Goal: Navigation & Orientation: Find specific page/section

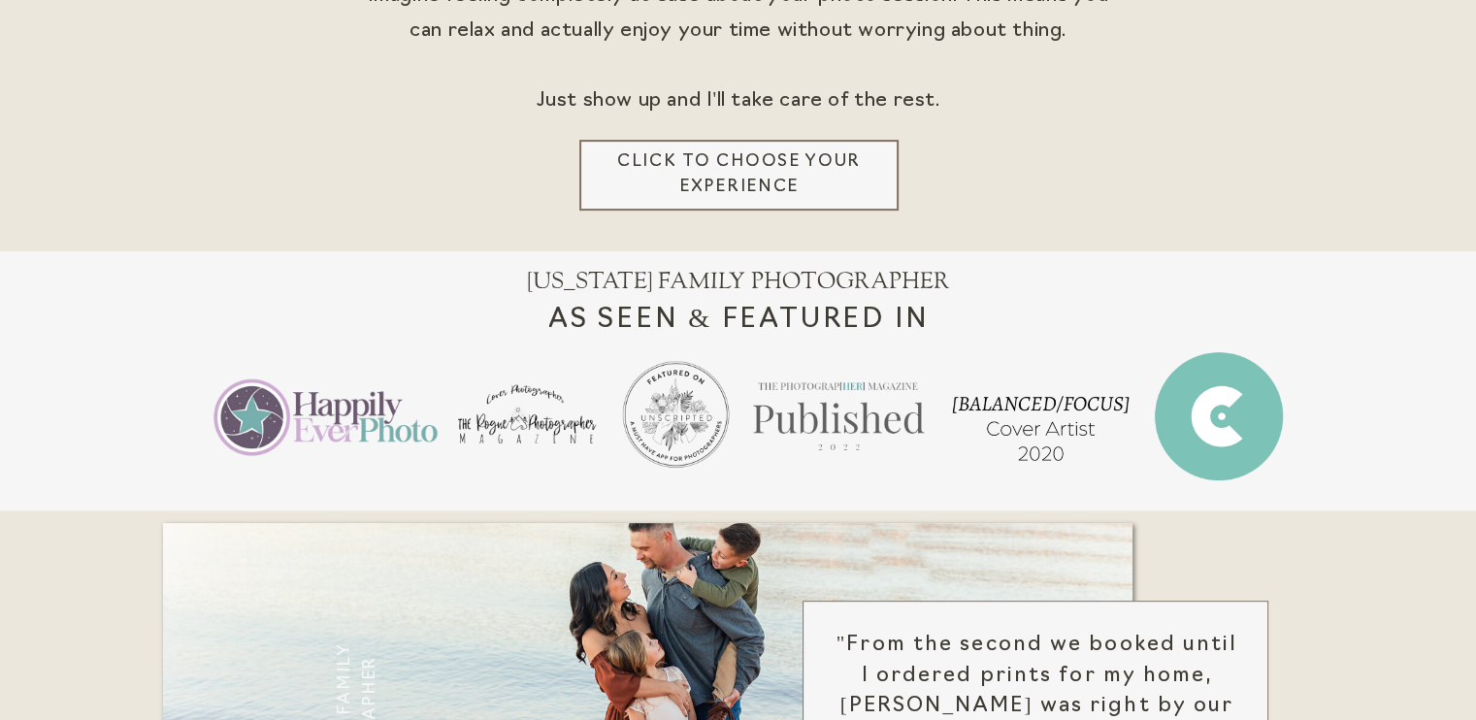
scroll to position [743, 0]
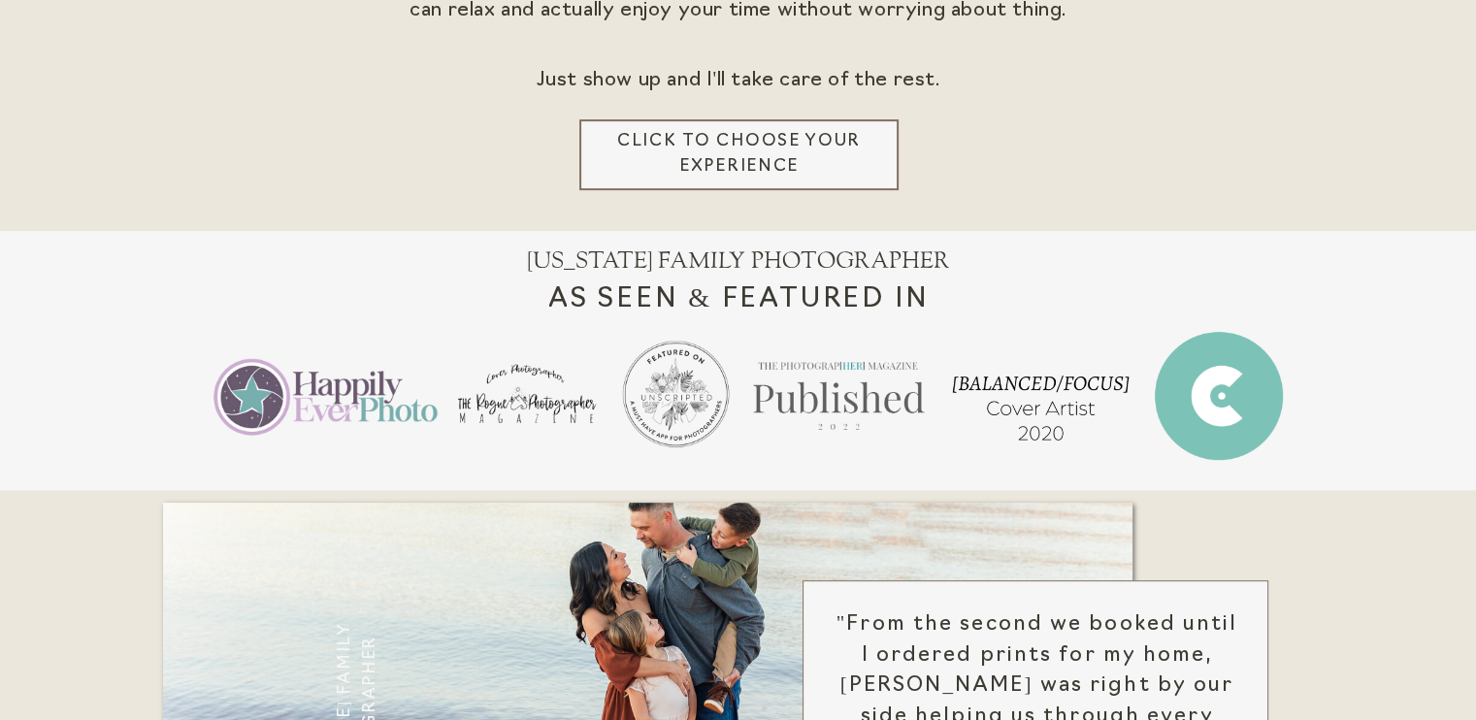
click at [827, 159] on h3 "Click to choose your experience" at bounding box center [740, 154] width 274 height 51
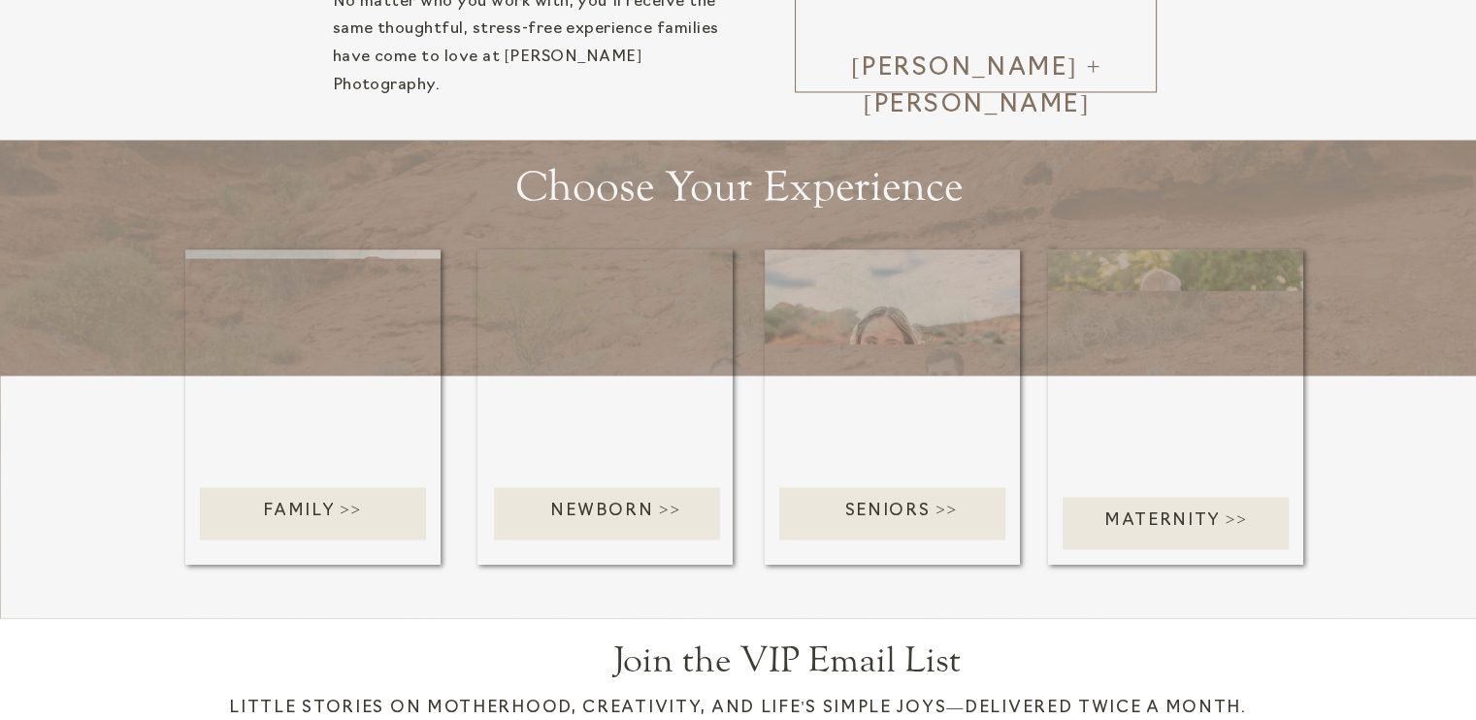
scroll to position [3396, 0]
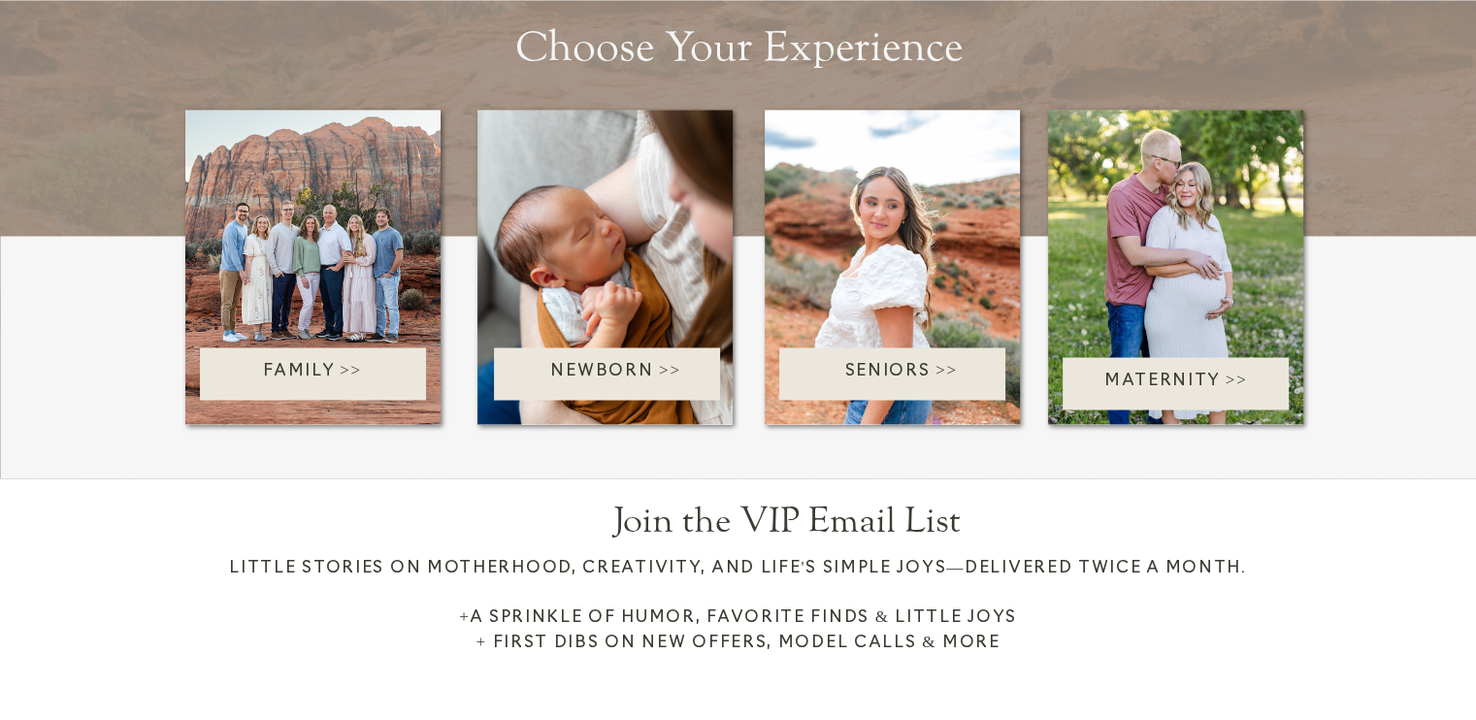
click at [318, 392] on div at bounding box center [313, 373] width 226 height 52
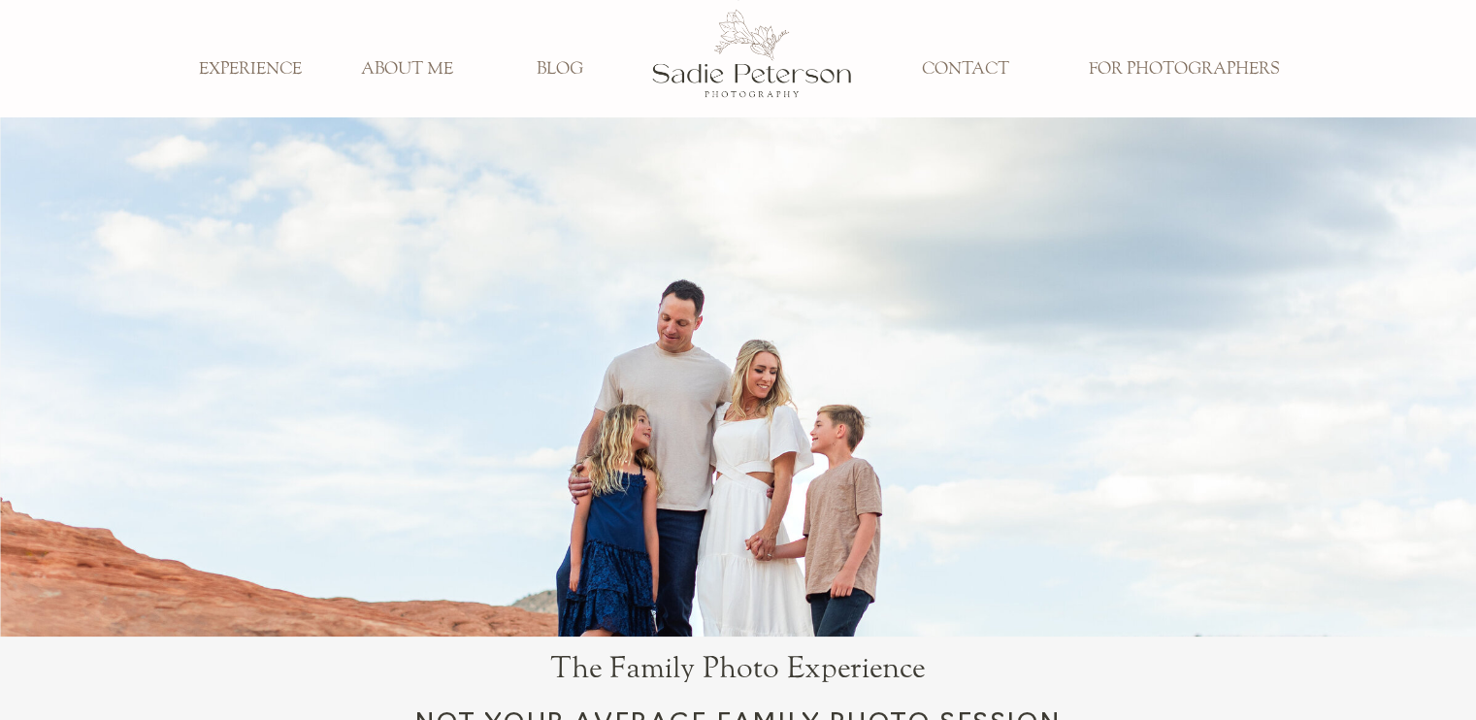
click at [254, 59] on h3 "EXPERIENCE" at bounding box center [250, 69] width 128 height 21
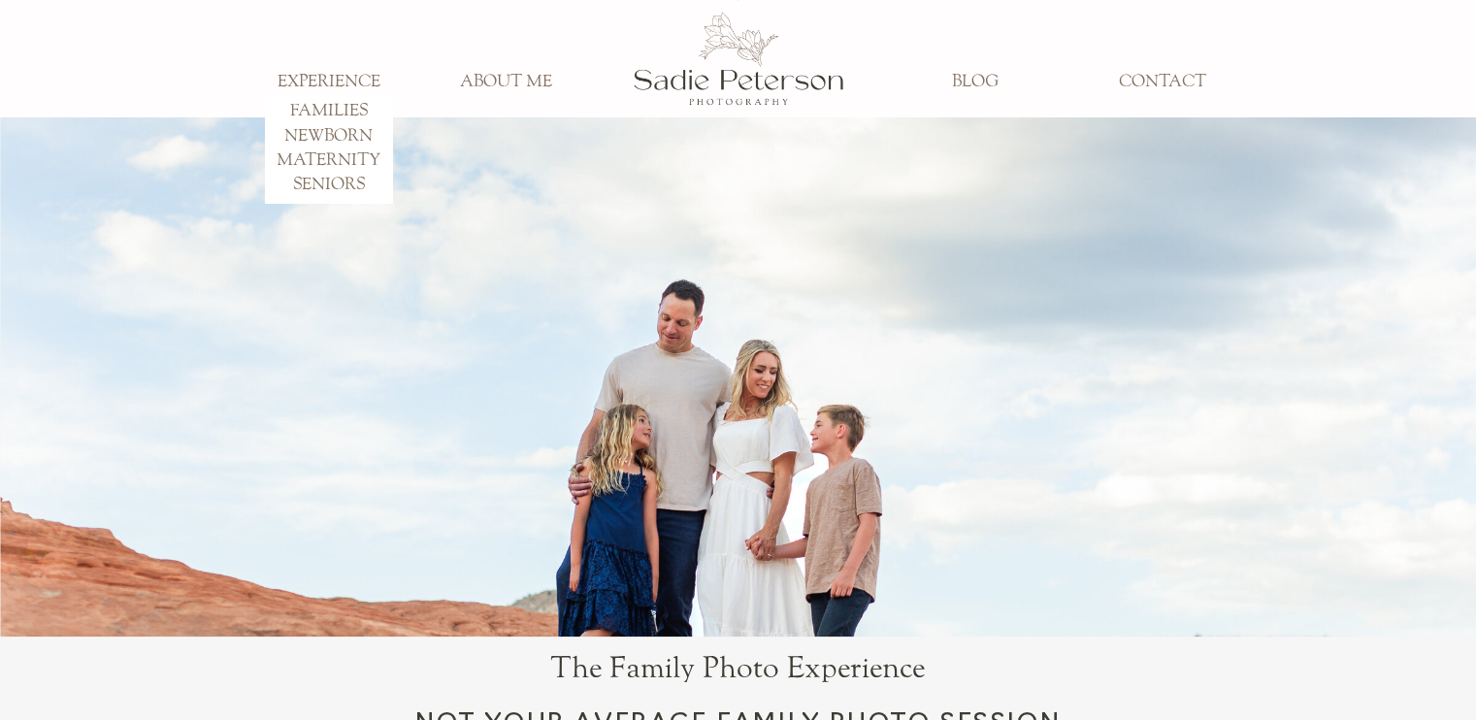
click at [1166, 85] on h3 "CONTACT" at bounding box center [1162, 82] width 128 height 21
